Goal: Navigation & Orientation: Find specific page/section

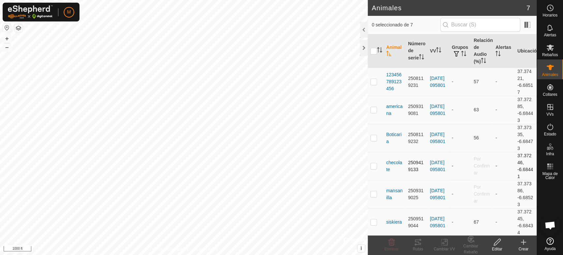
scroll to position [1169, 0]
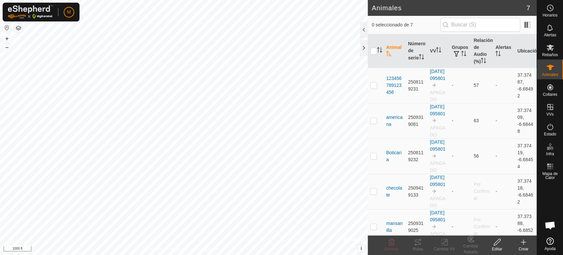
scroll to position [1169, 0]
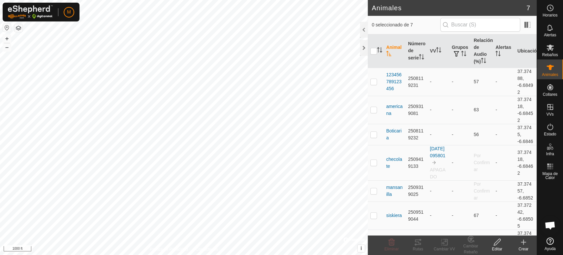
scroll to position [1169, 0]
